Goal: Transaction & Acquisition: Purchase product/service

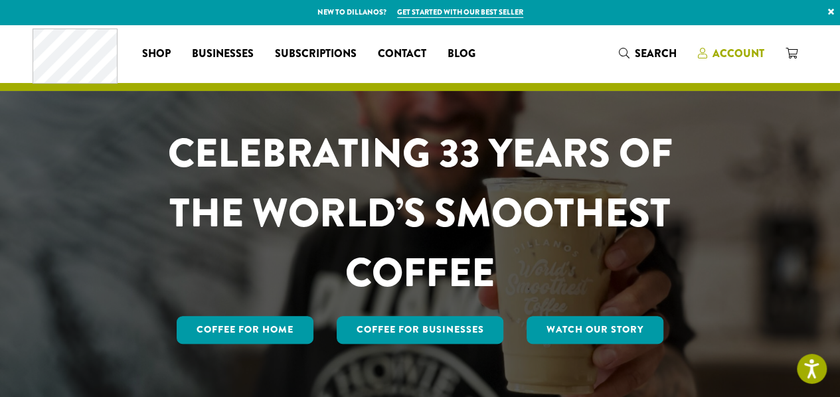
click at [729, 46] on span "Account" at bounding box center [739, 53] width 52 height 15
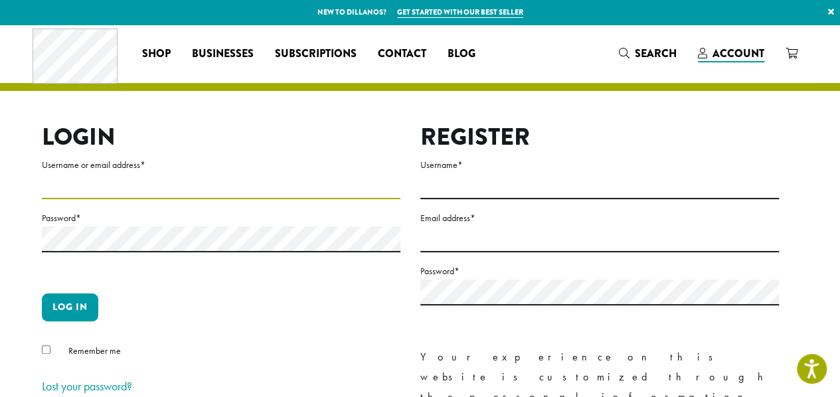
click at [145, 181] on input "Username or email address *" at bounding box center [221, 186] width 359 height 26
type input "**********"
click at [161, 322] on p "Log in" at bounding box center [221, 313] width 359 height 39
click at [112, 224] on label "Password *" at bounding box center [221, 218] width 359 height 17
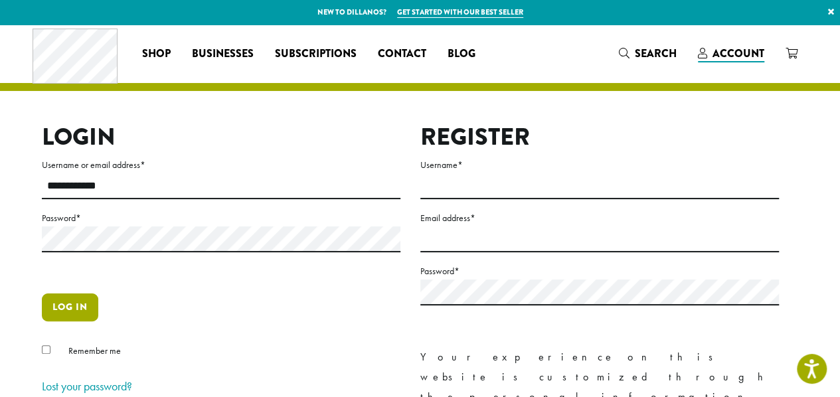
click at [72, 301] on button "Log in" at bounding box center [70, 308] width 56 height 28
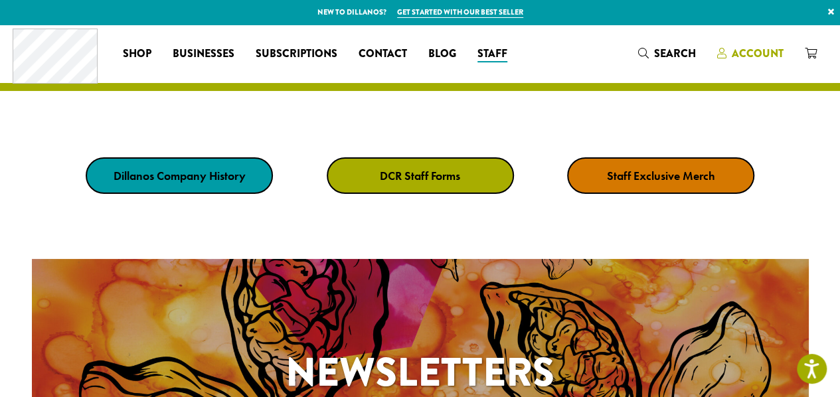
click at [736, 50] on span "Account" at bounding box center [758, 53] width 52 height 15
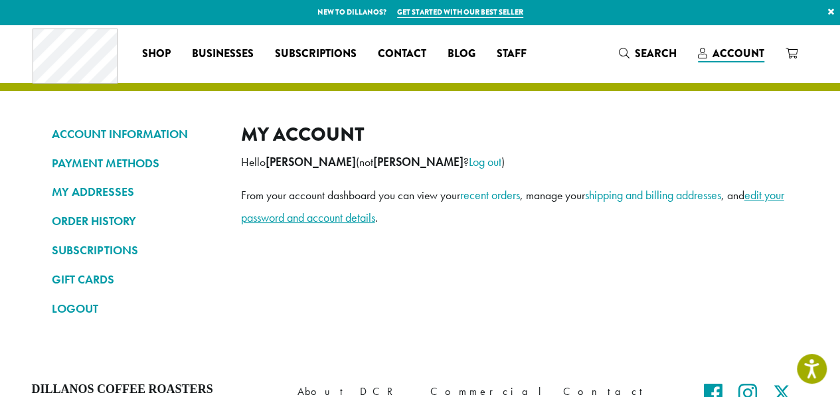
click at [283, 217] on link "edit your password and account details" at bounding box center [512, 206] width 543 height 38
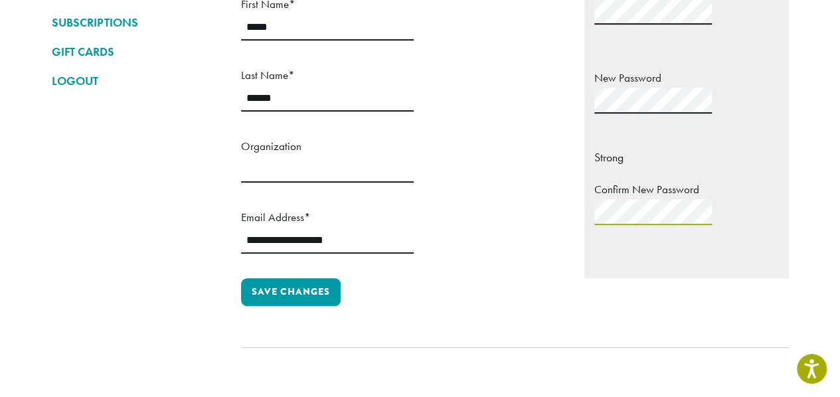
scroll to position [229, 0]
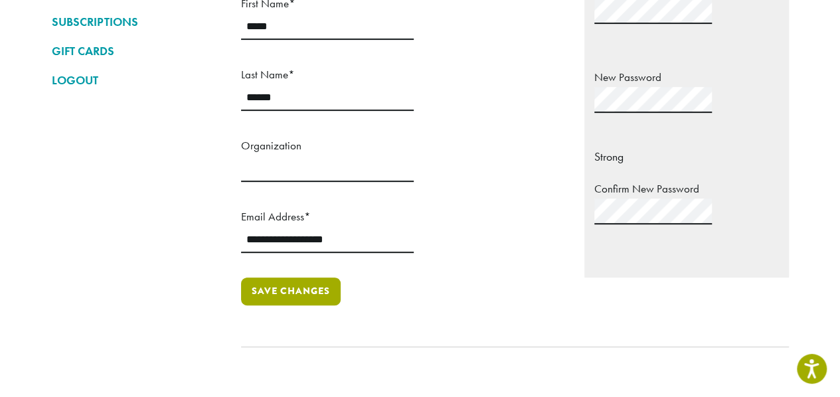
click at [315, 278] on button "Save changes" at bounding box center [291, 292] width 100 height 28
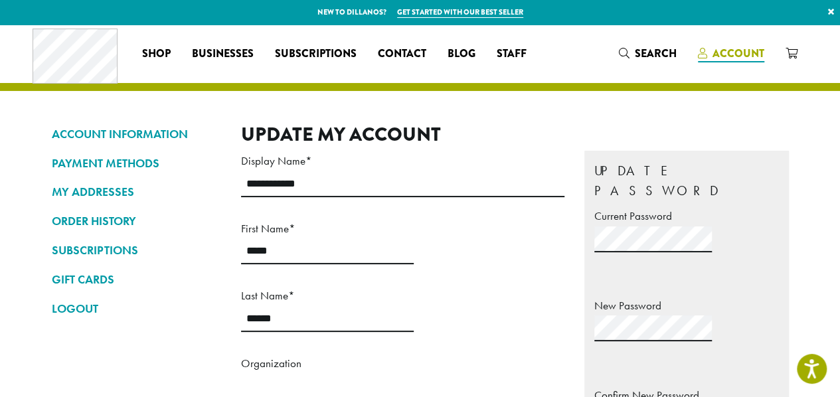
click at [748, 51] on span "Account" at bounding box center [739, 53] width 52 height 15
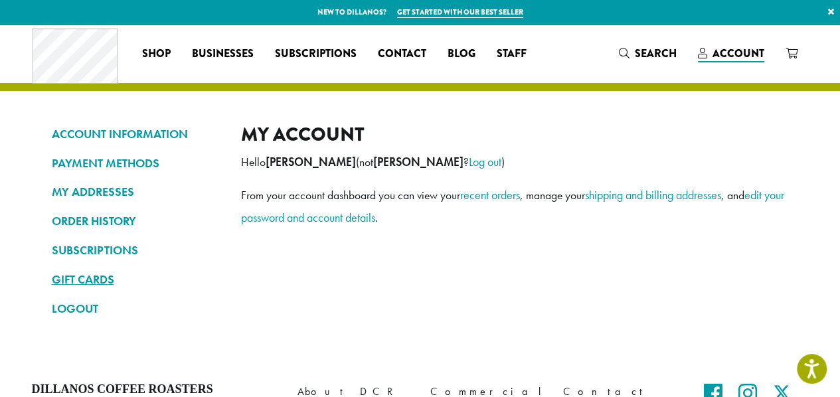
click at [93, 280] on link "GIFT CARDS" at bounding box center [136, 279] width 169 height 23
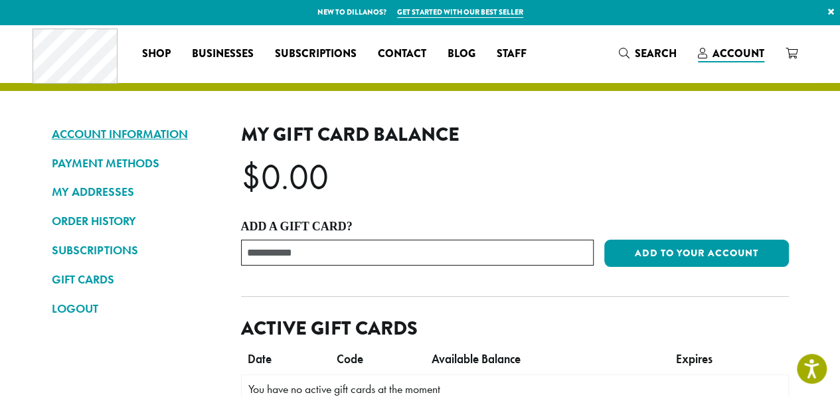
click at [128, 126] on link "ACCOUNT INFORMATION" at bounding box center [136, 134] width 169 height 23
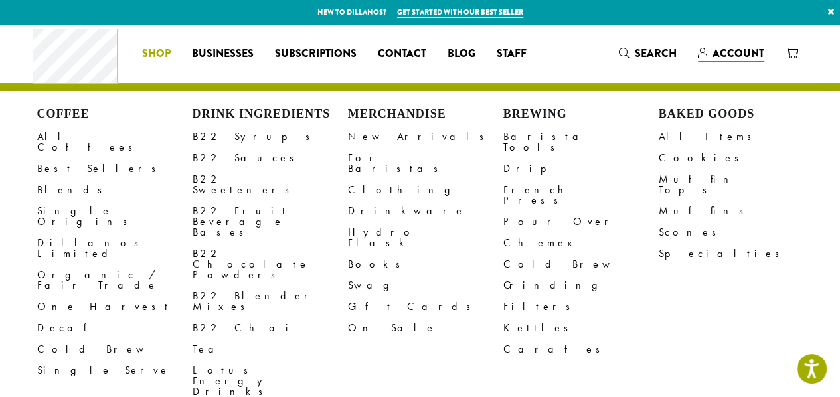
click at [153, 47] on span "Shop" at bounding box center [156, 54] width 29 height 17
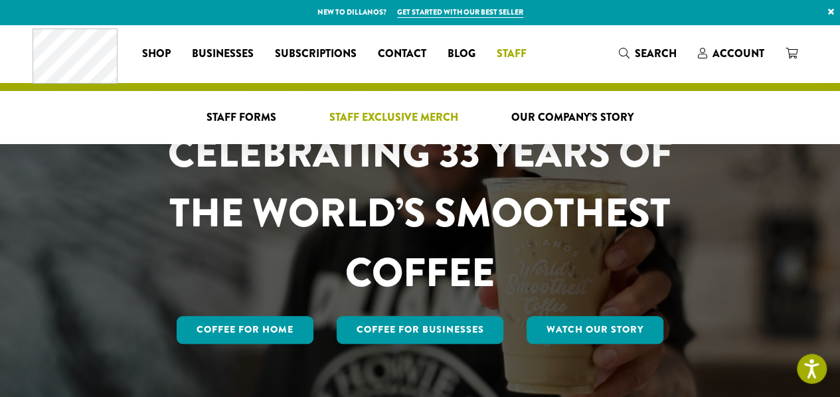
click at [427, 110] on span "Staff Exclusive Merch" at bounding box center [393, 118] width 129 height 17
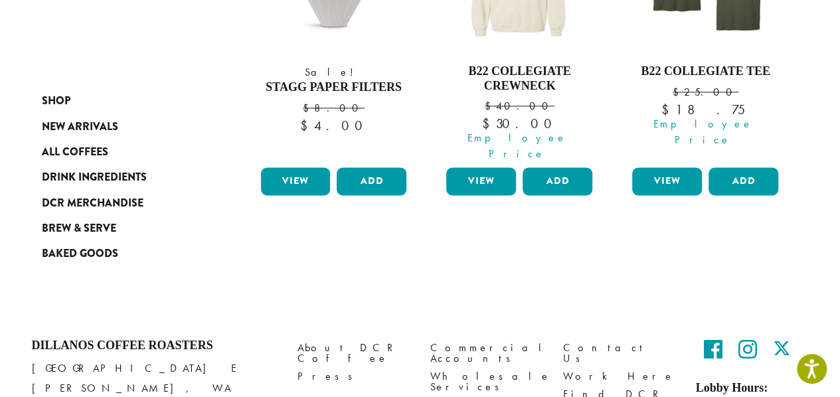
scroll to position [961, 0]
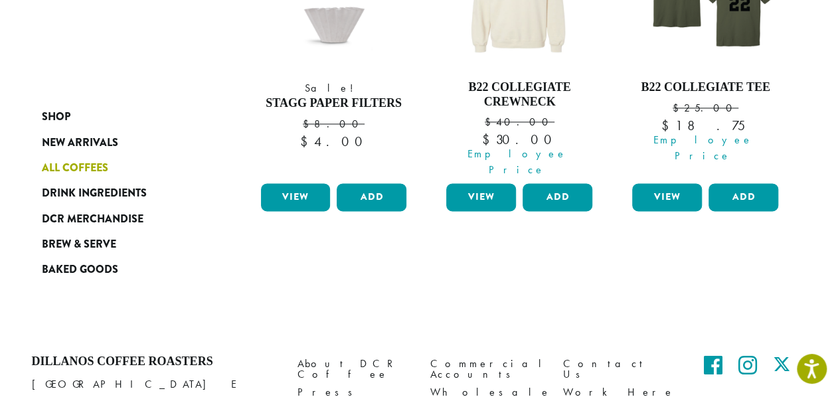
click at [70, 171] on span "All Coffees" at bounding box center [75, 168] width 66 height 17
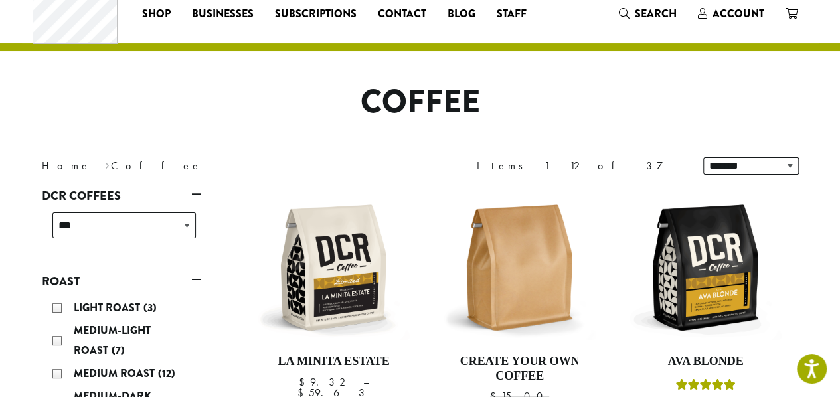
scroll to position [32, 0]
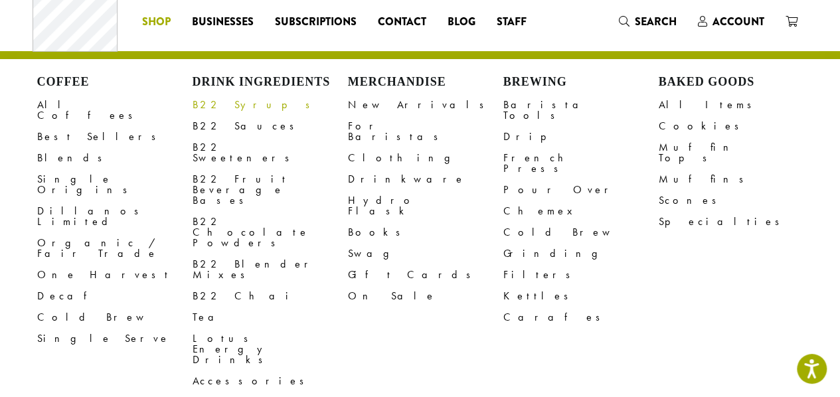
click at [223, 114] on link "B22 Syrups" at bounding box center [270, 104] width 155 height 21
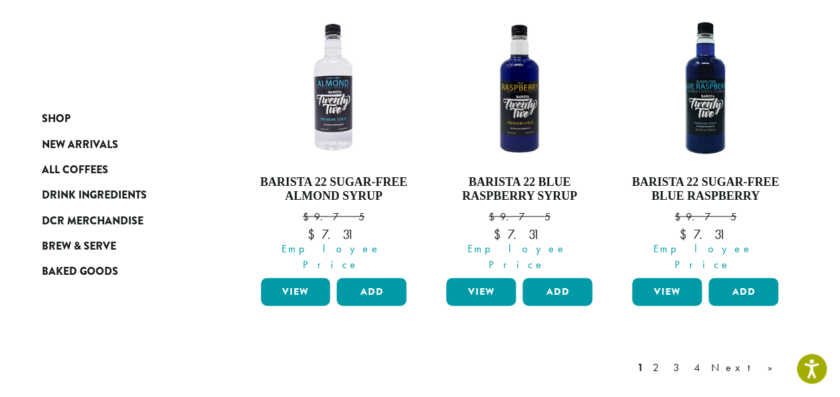
scroll to position [1289, 0]
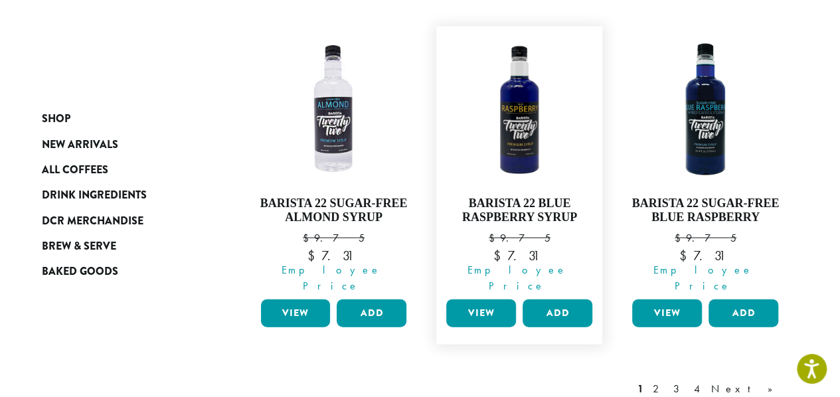
click at [484, 300] on link "View" at bounding box center [481, 314] width 70 height 28
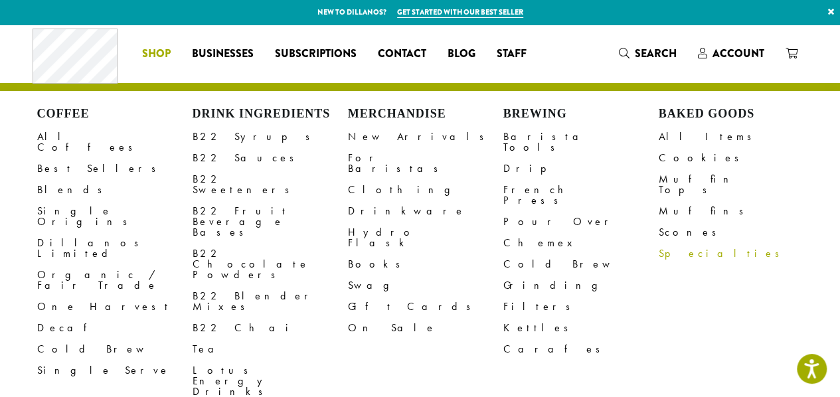
click at [666, 243] on link "Specialties" at bounding box center [736, 253] width 155 height 21
click at [74, 158] on link "Best Sellers" at bounding box center [114, 168] width 155 height 21
click at [77, 233] on link "Dillanos Limited" at bounding box center [114, 249] width 155 height 32
click at [372, 318] on link "On Sale" at bounding box center [425, 328] width 155 height 21
